Goal: Task Accomplishment & Management: Complete application form

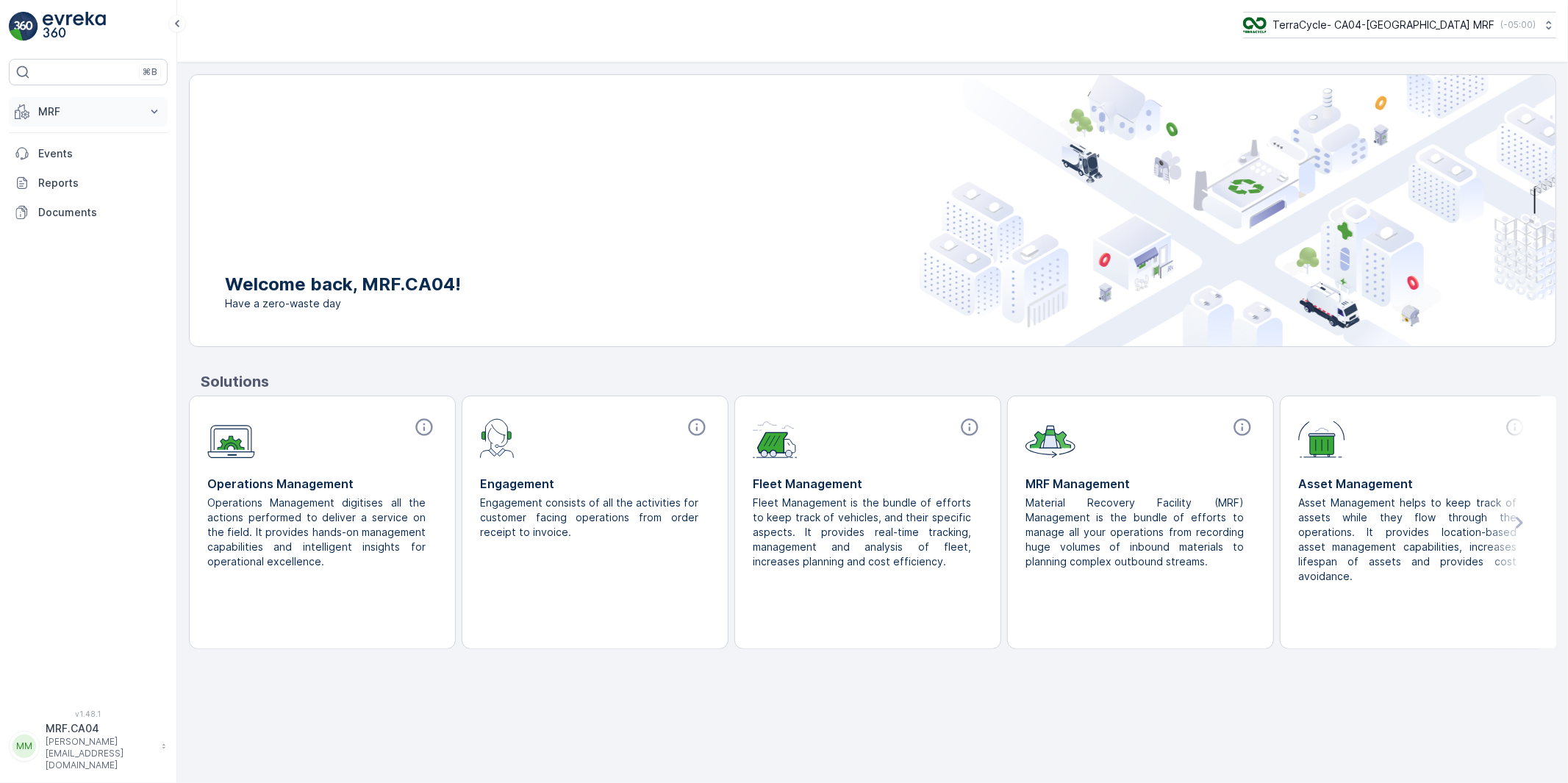
click at [47, 114] on p "MRF" at bounding box center [88, 112] width 100 height 15
click at [55, 154] on p "Inbound" at bounding box center [57, 158] width 40 height 15
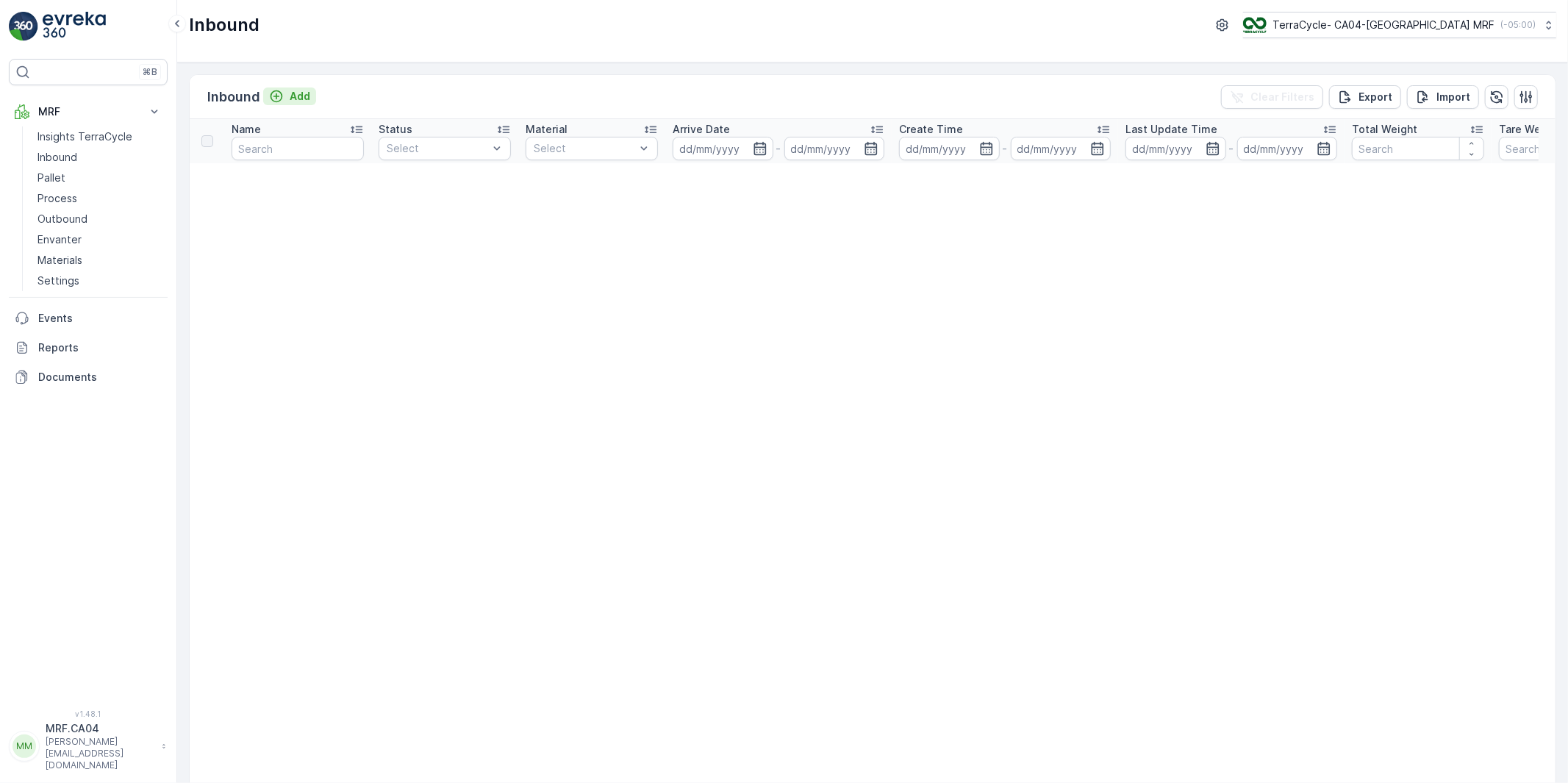
click at [289, 94] on p "Add" at bounding box center [299, 96] width 21 height 15
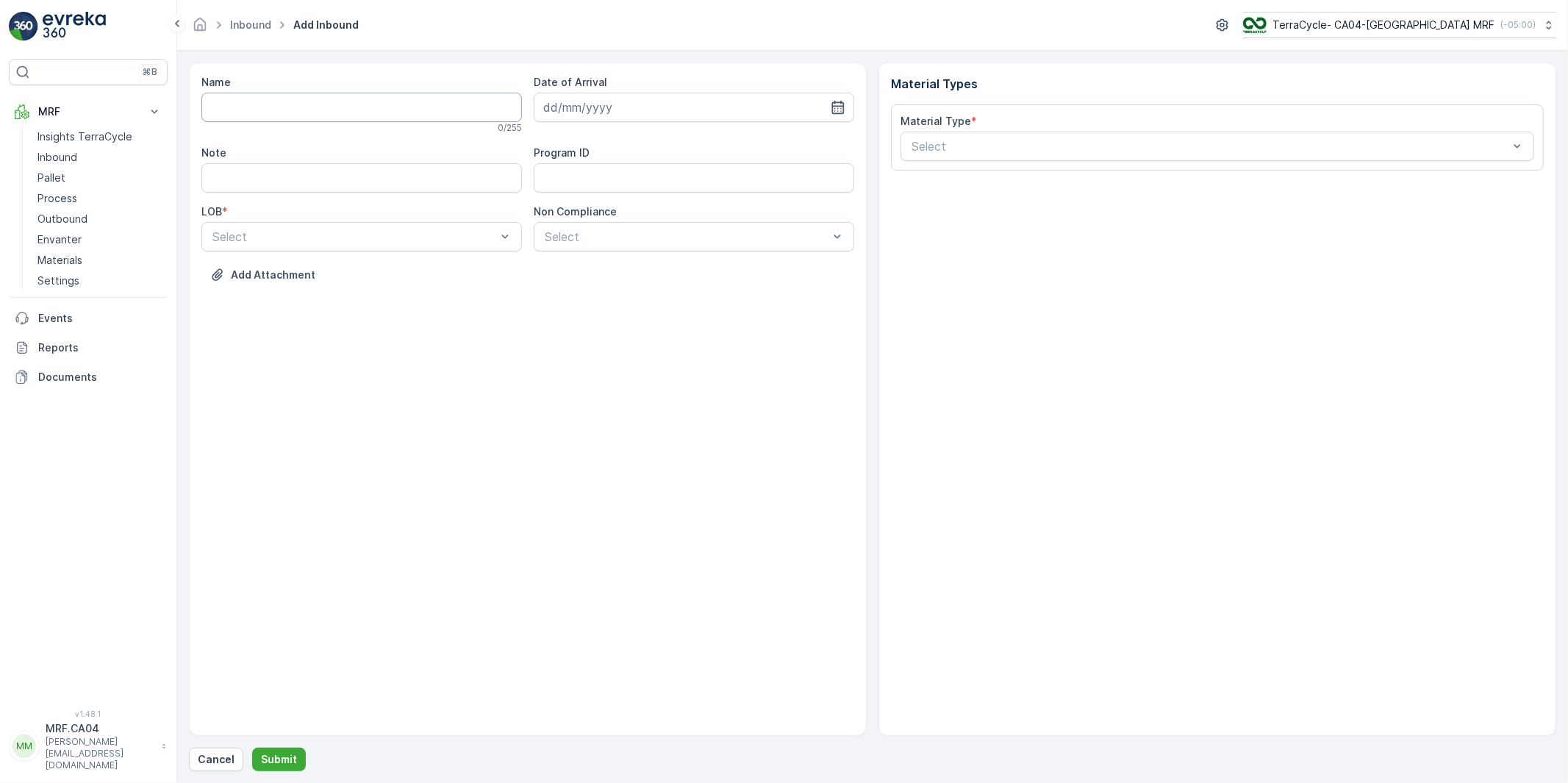
click at [309, 110] on input "Name" at bounding box center [362, 107] width 321 height 29
